Goal: Task Accomplishment & Management: Use online tool/utility

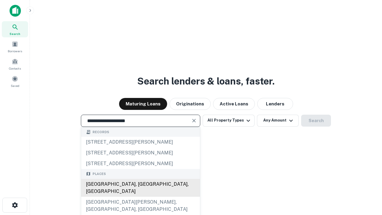
click at [140, 197] on div "[GEOGRAPHIC_DATA], [GEOGRAPHIC_DATA], [GEOGRAPHIC_DATA]" at bounding box center [140, 188] width 119 height 18
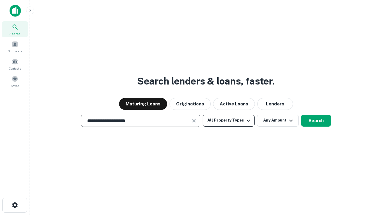
type input "**********"
click at [228, 120] on button "All Property Types" at bounding box center [229, 121] width 52 height 12
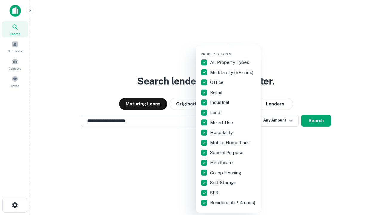
click at [233, 50] on button "button" at bounding box center [233, 50] width 66 height 0
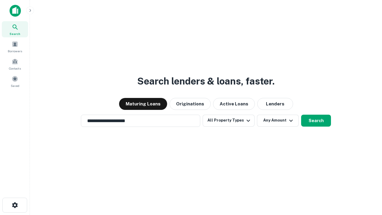
scroll to position [4, 72]
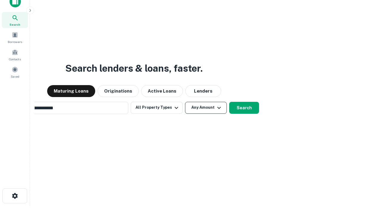
click at [185, 102] on button "Any Amount" at bounding box center [206, 108] width 42 height 12
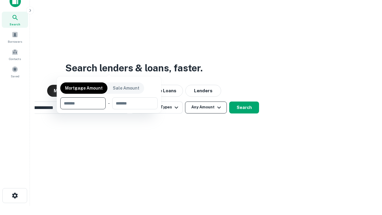
scroll to position [43, 169]
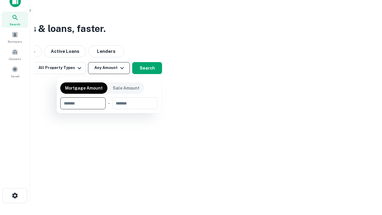
type input "*******"
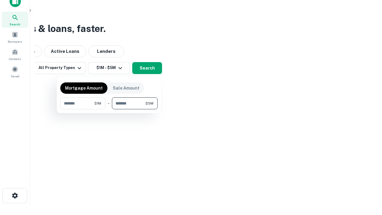
type input "*******"
click at [109, 109] on button "button" at bounding box center [108, 109] width 97 height 0
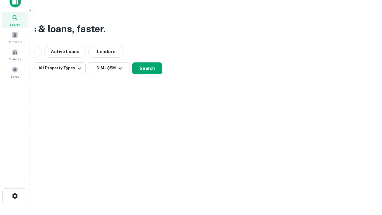
scroll to position [4, 110]
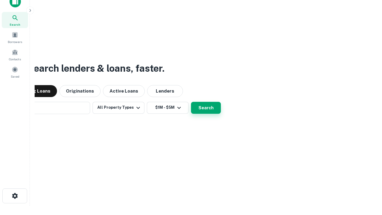
click at [191, 102] on button "Search" at bounding box center [206, 108] width 30 height 12
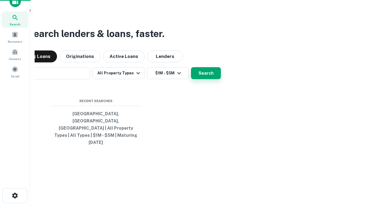
scroll to position [16, 169]
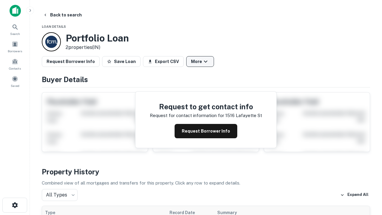
click at [200, 61] on button "More" at bounding box center [200, 61] width 28 height 11
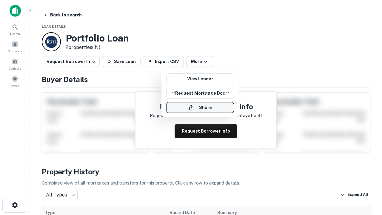
click at [200, 107] on button "Share" at bounding box center [200, 107] width 68 height 11
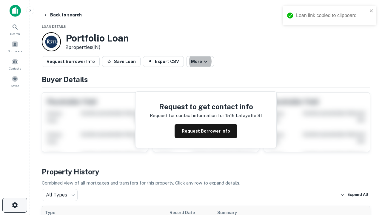
click at [15, 205] on icon "button" at bounding box center [14, 204] width 7 height 7
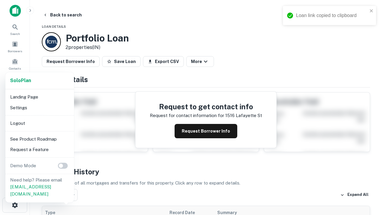
click at [39, 123] on li "Logout" at bounding box center [40, 123] width 64 height 11
